Goal: Navigation & Orientation: Find specific page/section

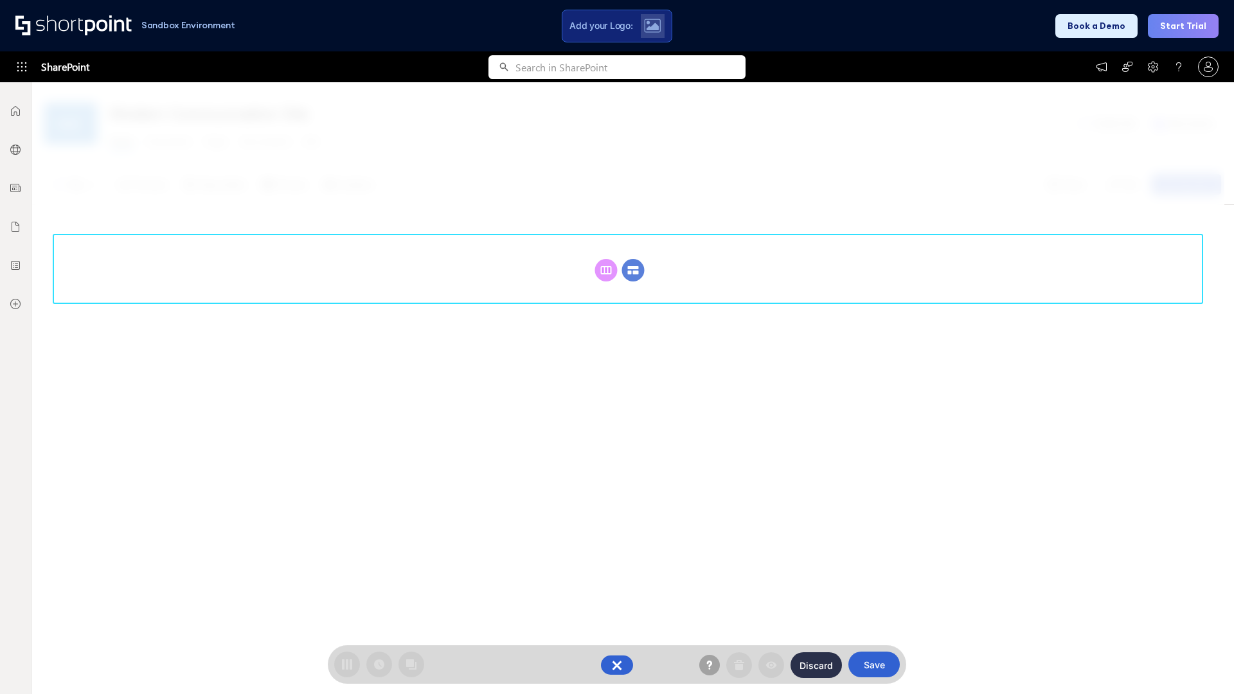
scroll to position [177, 0]
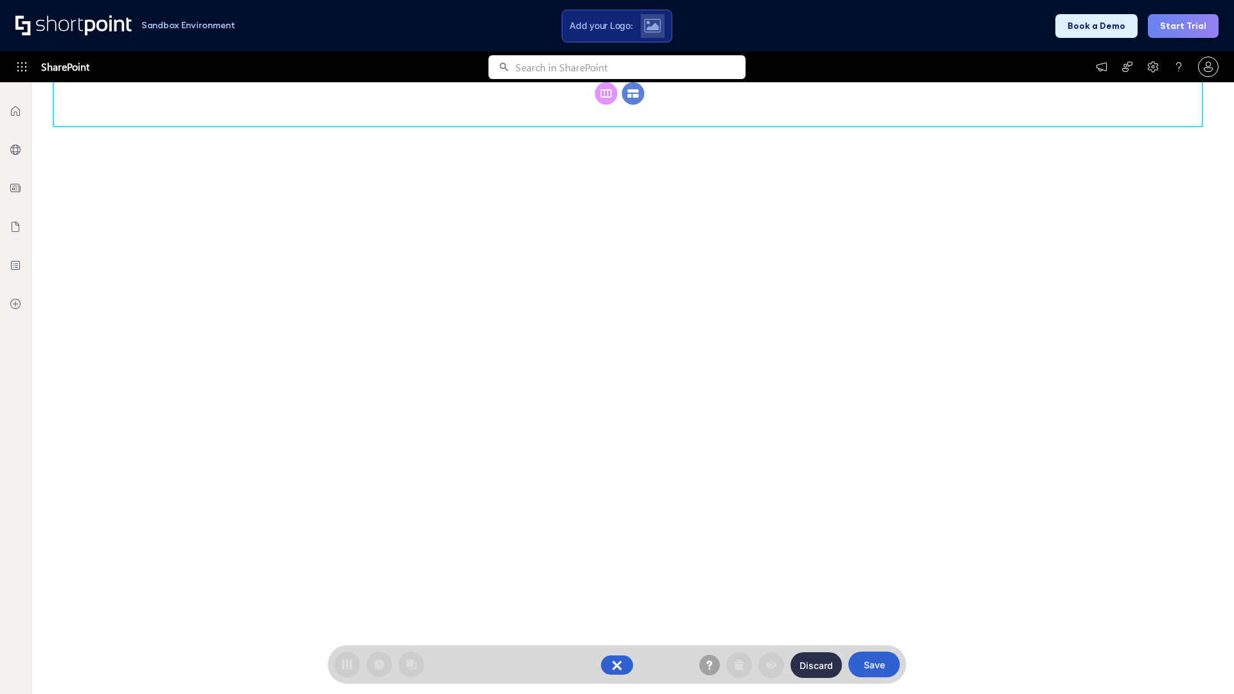
click at [633, 93] on circle at bounding box center [633, 93] width 22 height 22
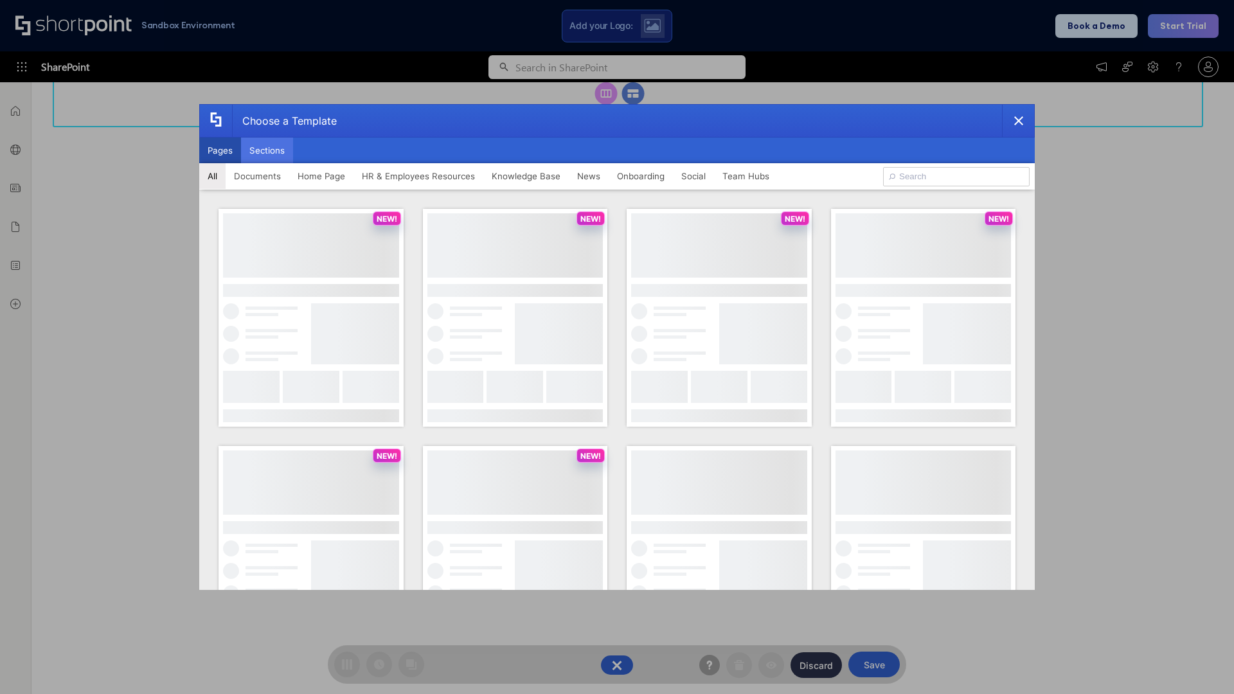
click at [267, 150] on button "Sections" at bounding box center [267, 151] width 52 height 26
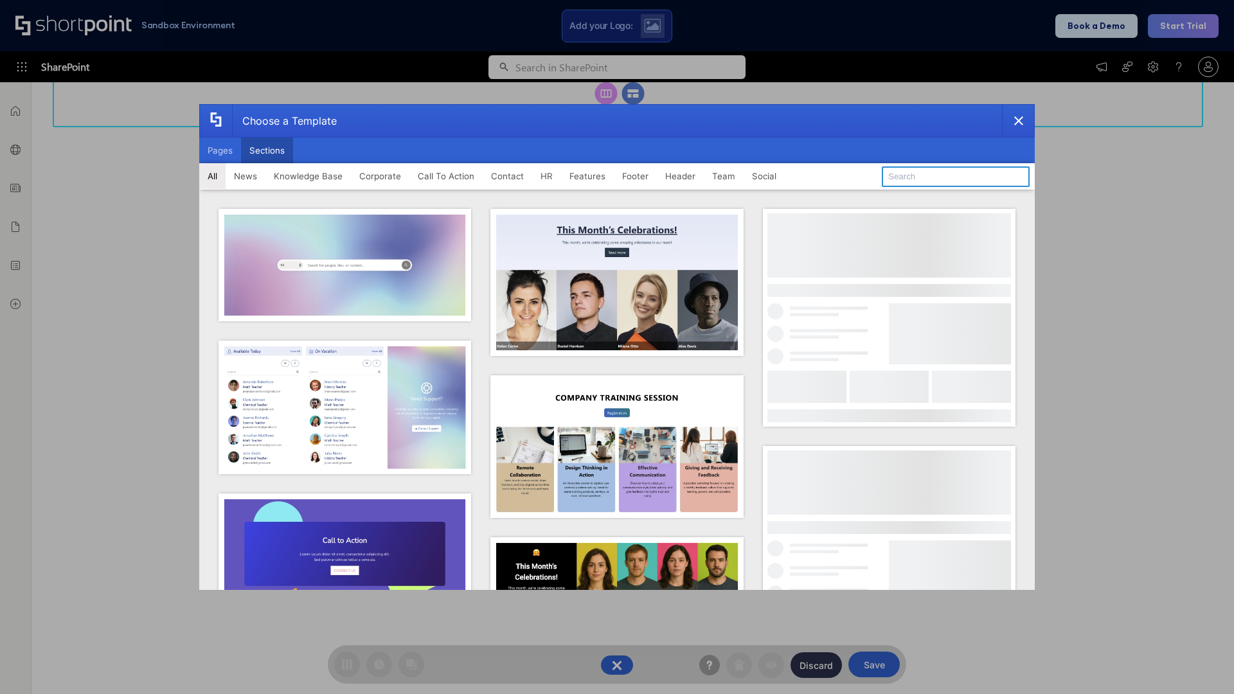
type input "Contact Cta"
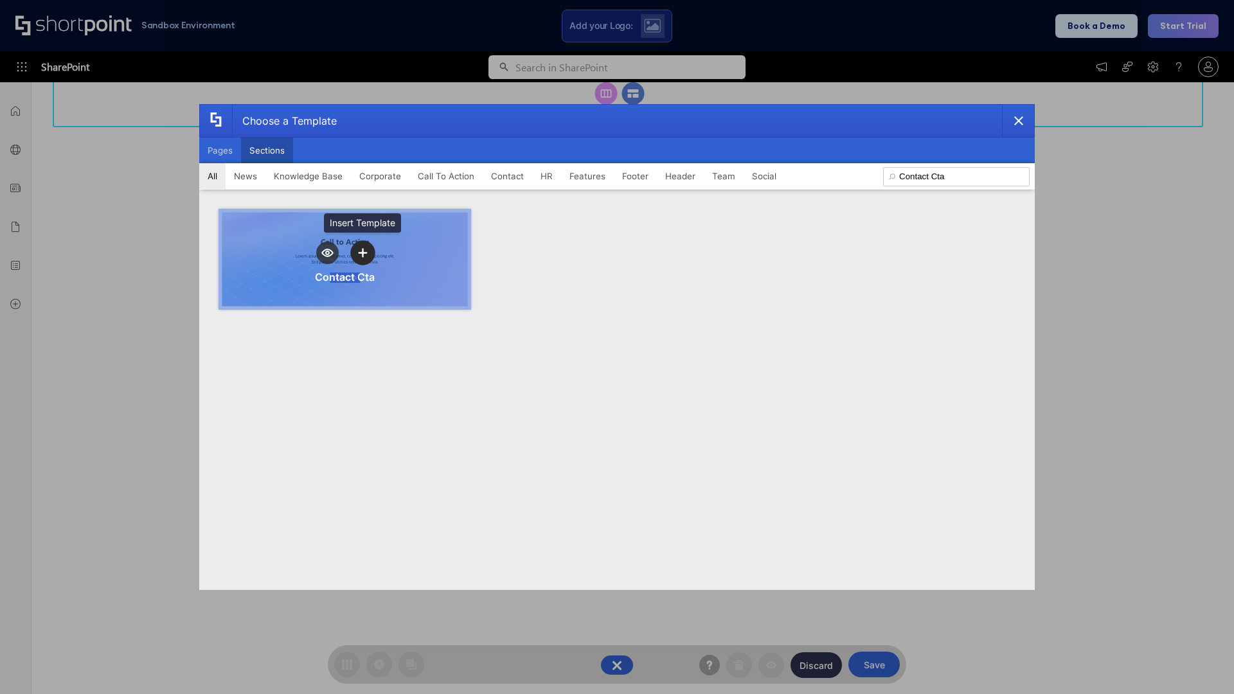
click at [362, 253] on icon "template selector" at bounding box center [362, 252] width 9 height 9
